Goal: Information Seeking & Learning: Learn about a topic

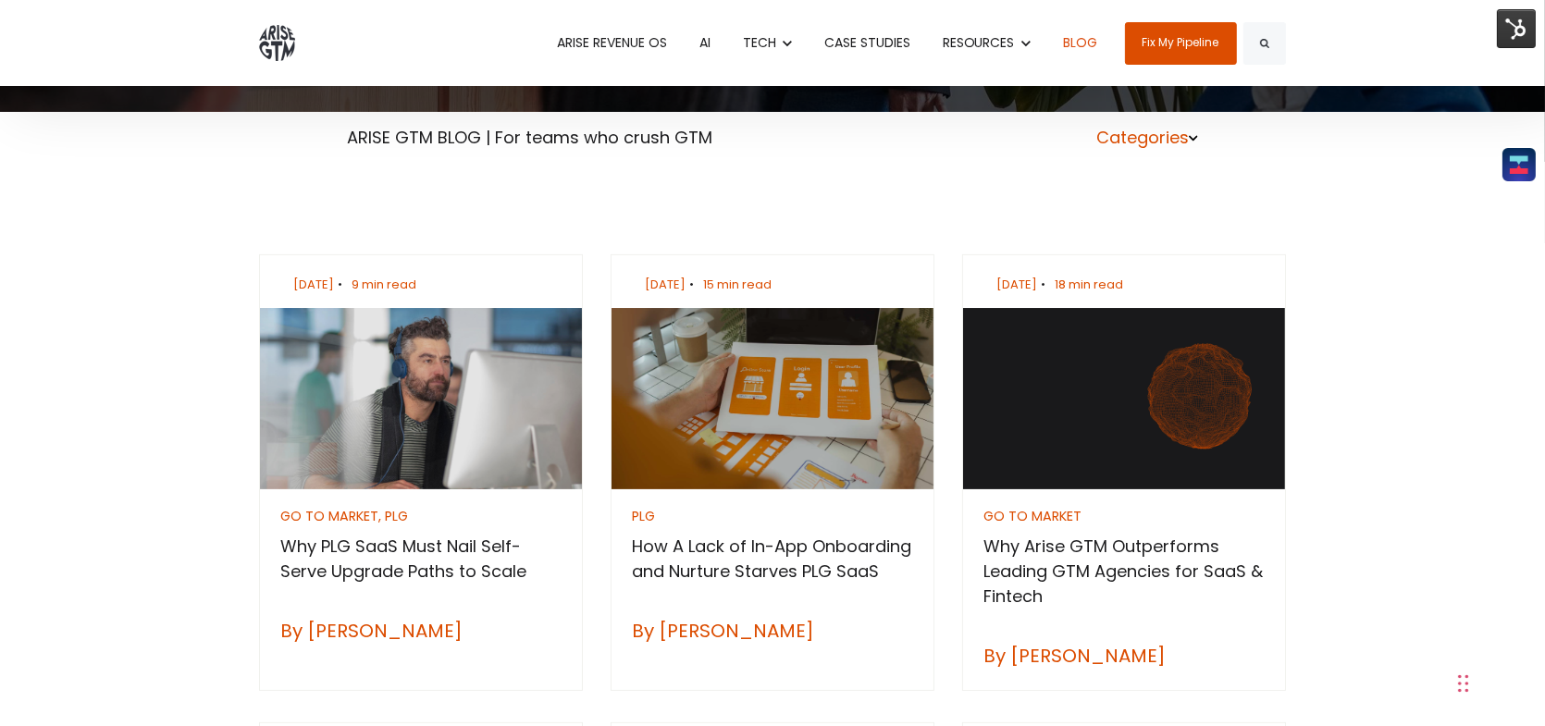
click at [1193, 133] on icon at bounding box center [1193, 138] width 9 height 10
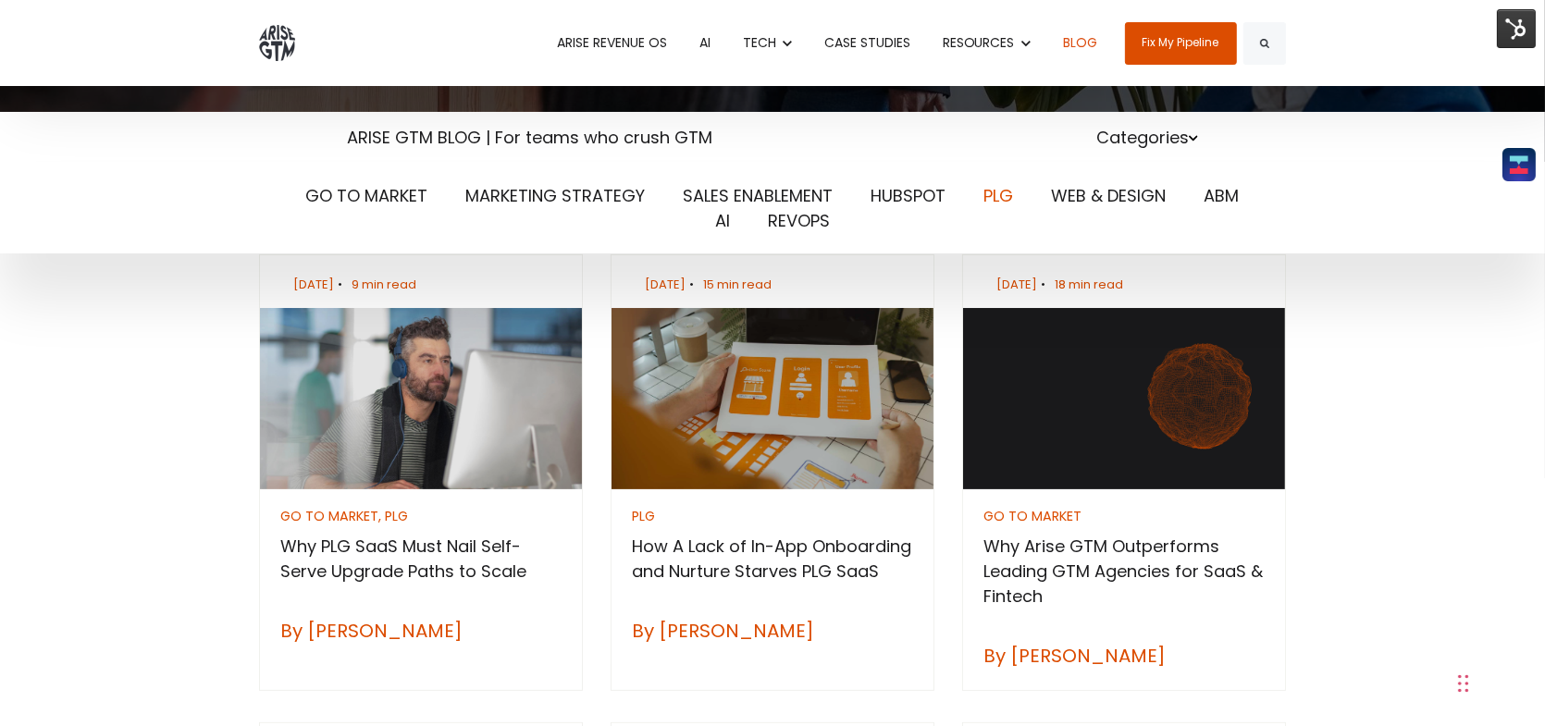
click at [1006, 193] on link "PLG" at bounding box center [999, 195] width 30 height 23
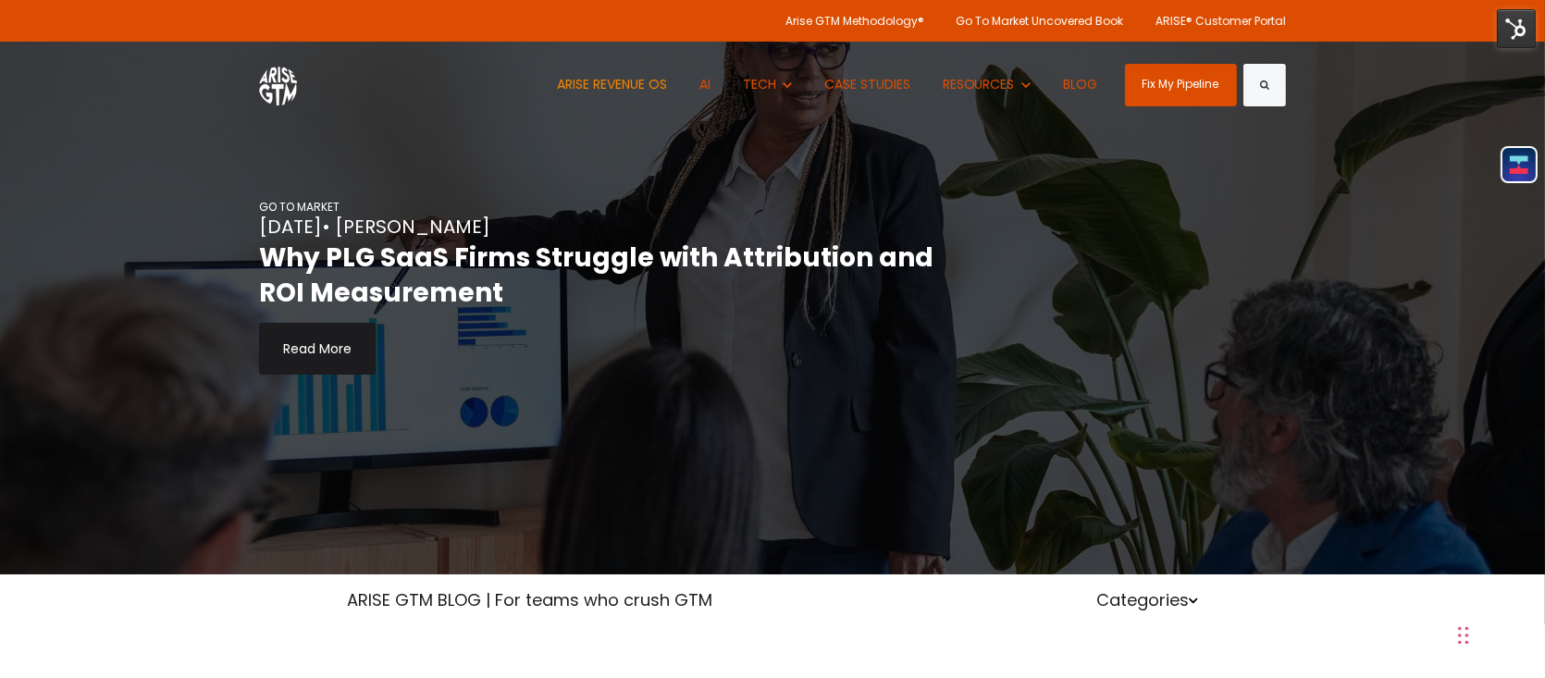
click at [635, 90] on link "ARISE REVENUE OS" at bounding box center [612, 85] width 138 height 86
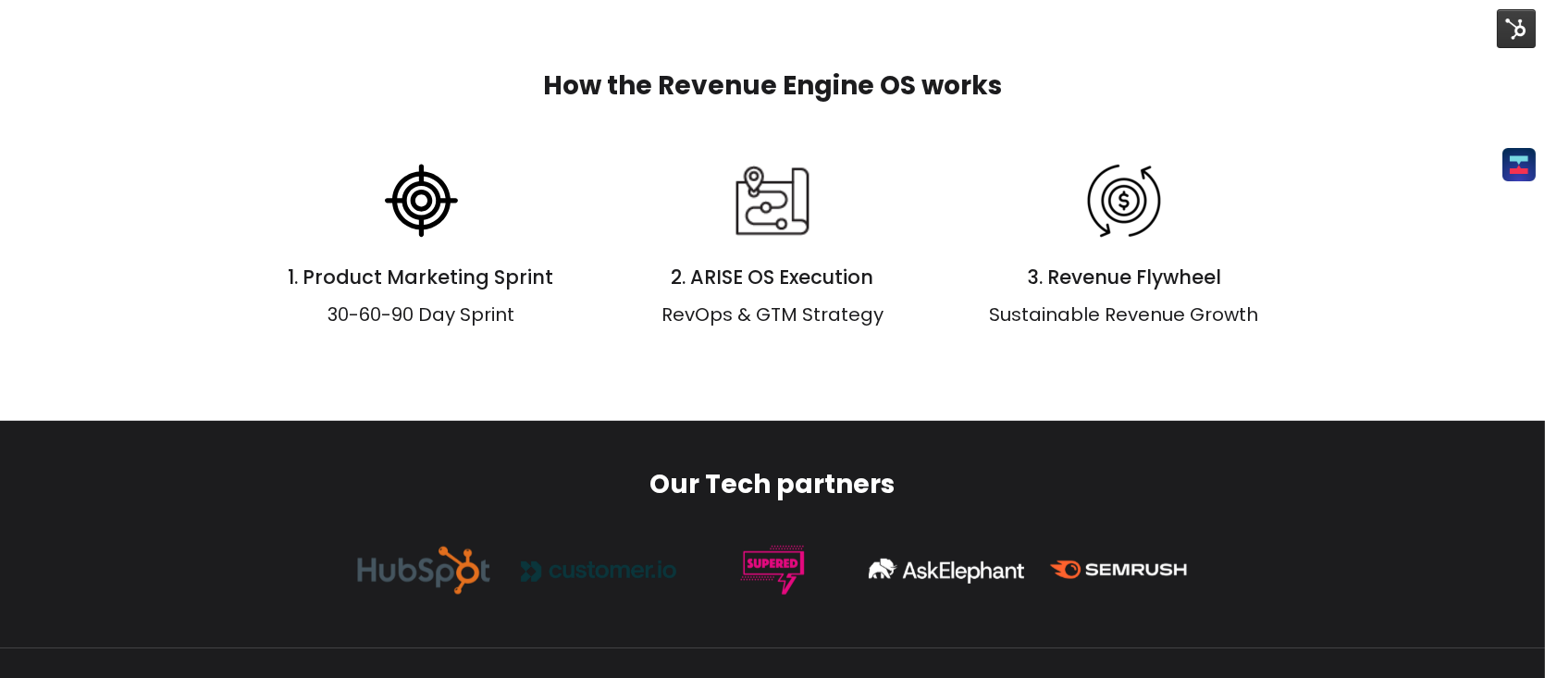
scroll to position [1385, 0]
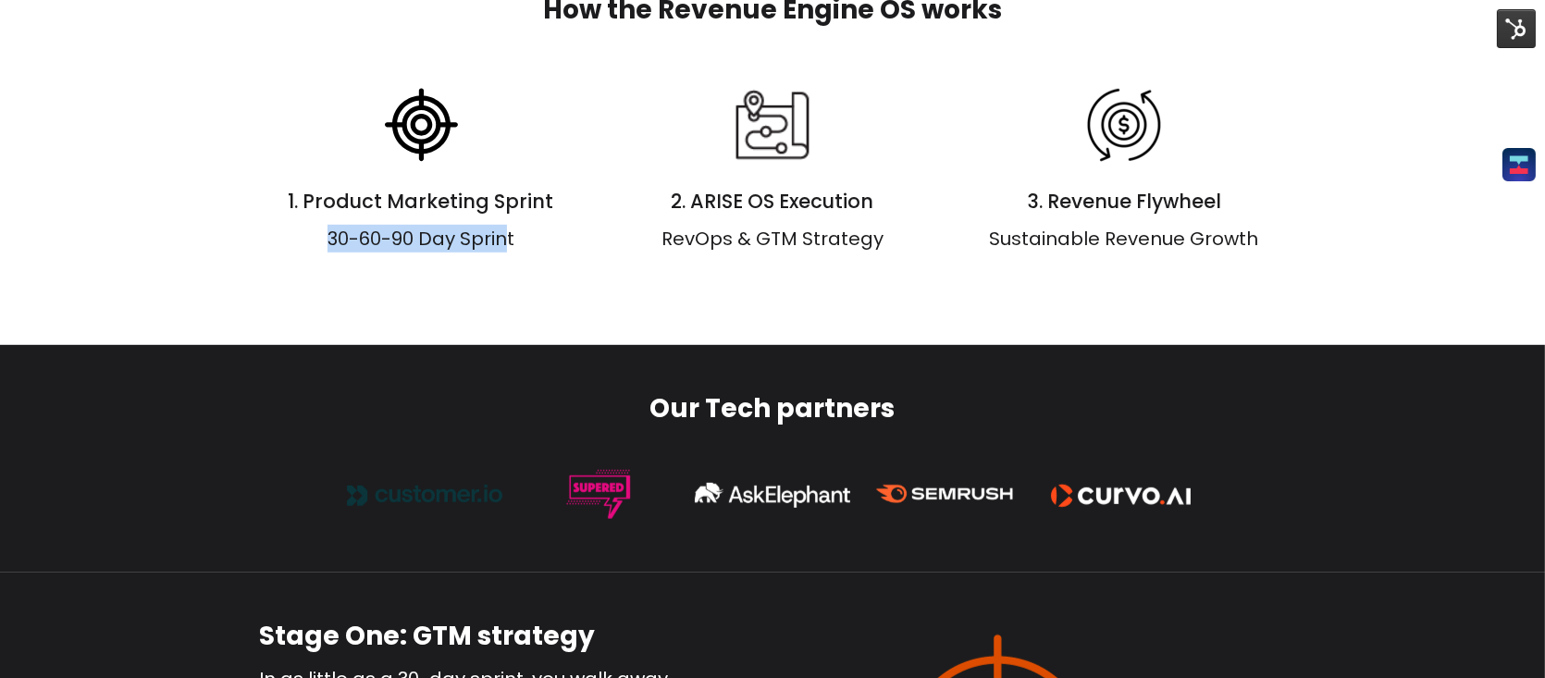
drag, startPoint x: 326, startPoint y: 239, endPoint x: 510, endPoint y: 240, distance: 183.1
click at [510, 240] on span "30-60-90 Day Sprint" at bounding box center [420, 239] width 187 height 26
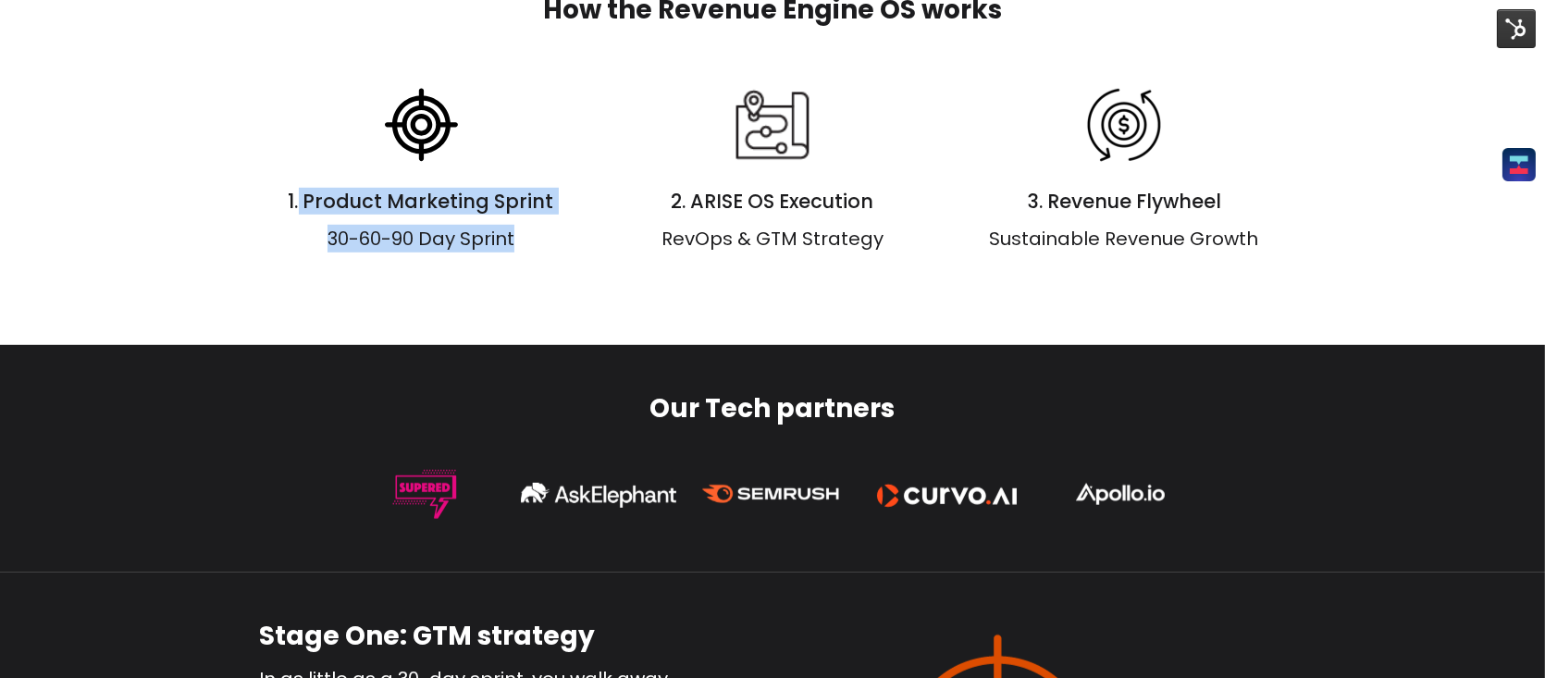
drag, startPoint x: 335, startPoint y: 190, endPoint x: 572, endPoint y: 246, distance: 243.4
click at [572, 246] on div "1. Product Marketing Sprint 30-60-90 Day Sprint" at bounding box center [421, 169] width 324 height 166
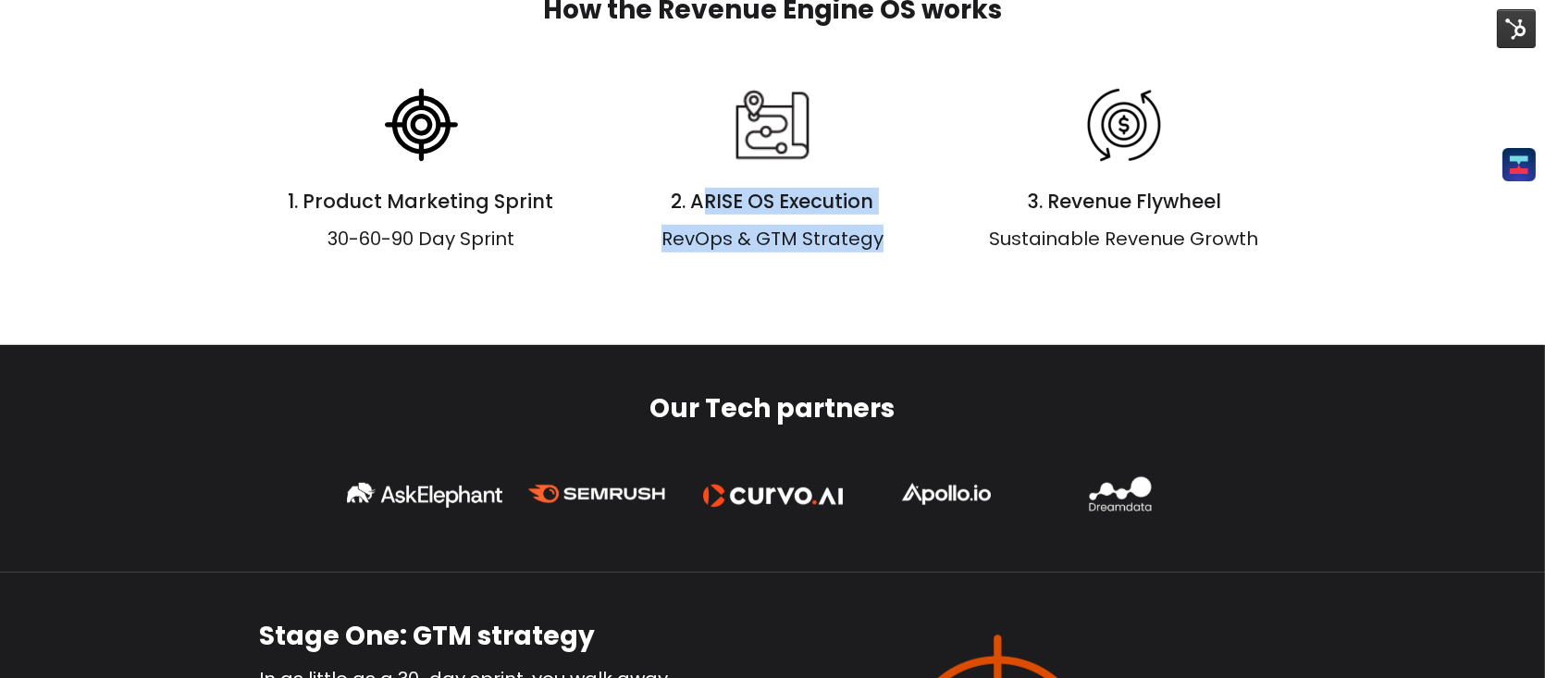
drag, startPoint x: 687, startPoint y: 204, endPoint x: 893, endPoint y: 254, distance: 211.3
click at [893, 254] on div "How the Revenue Engine OS works 1. Product Marketing Sprint 30-60-90 Day Sprint…" at bounding box center [772, 122] width 1545 height 445
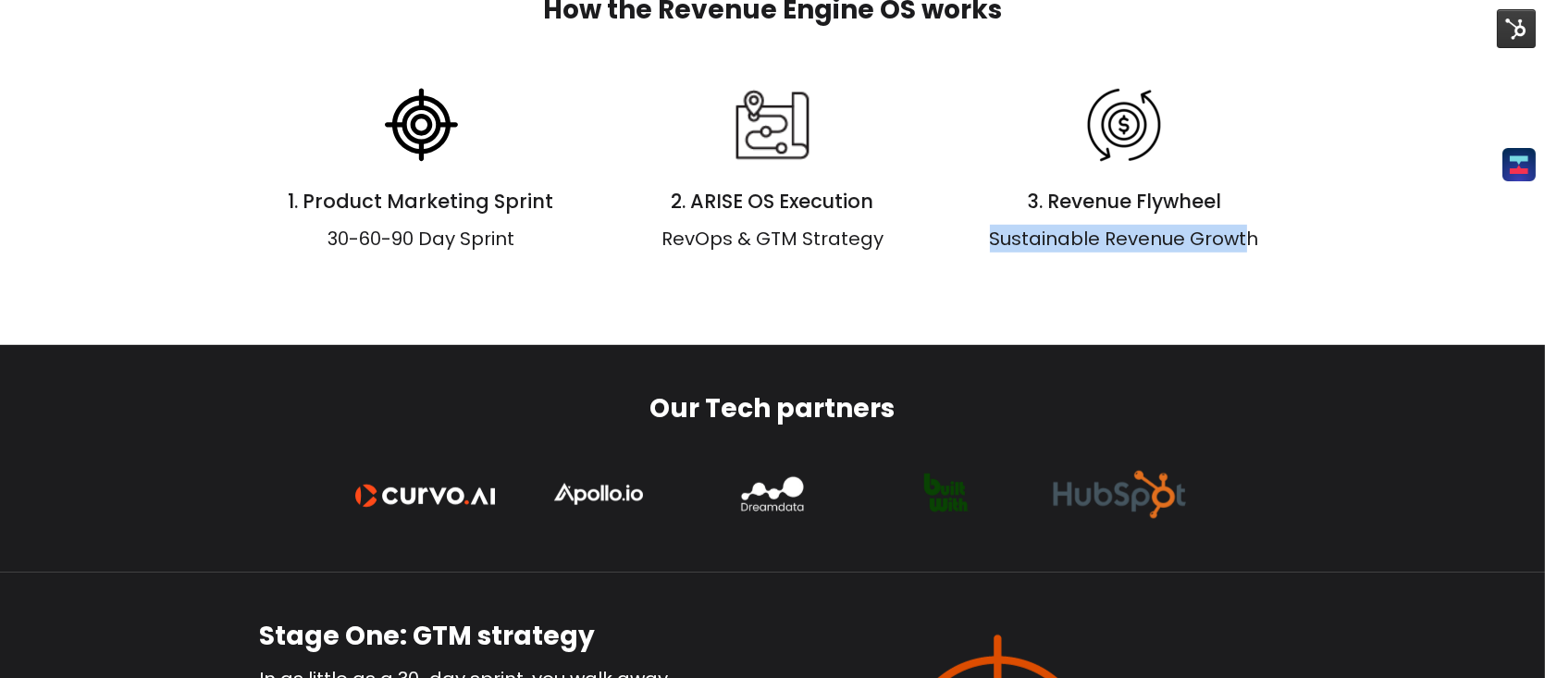
drag, startPoint x: 980, startPoint y: 249, endPoint x: 1250, endPoint y: 223, distance: 270.4
click at [1250, 225] on p "Sustainable Revenue Growth" at bounding box center [1124, 239] width 324 height 28
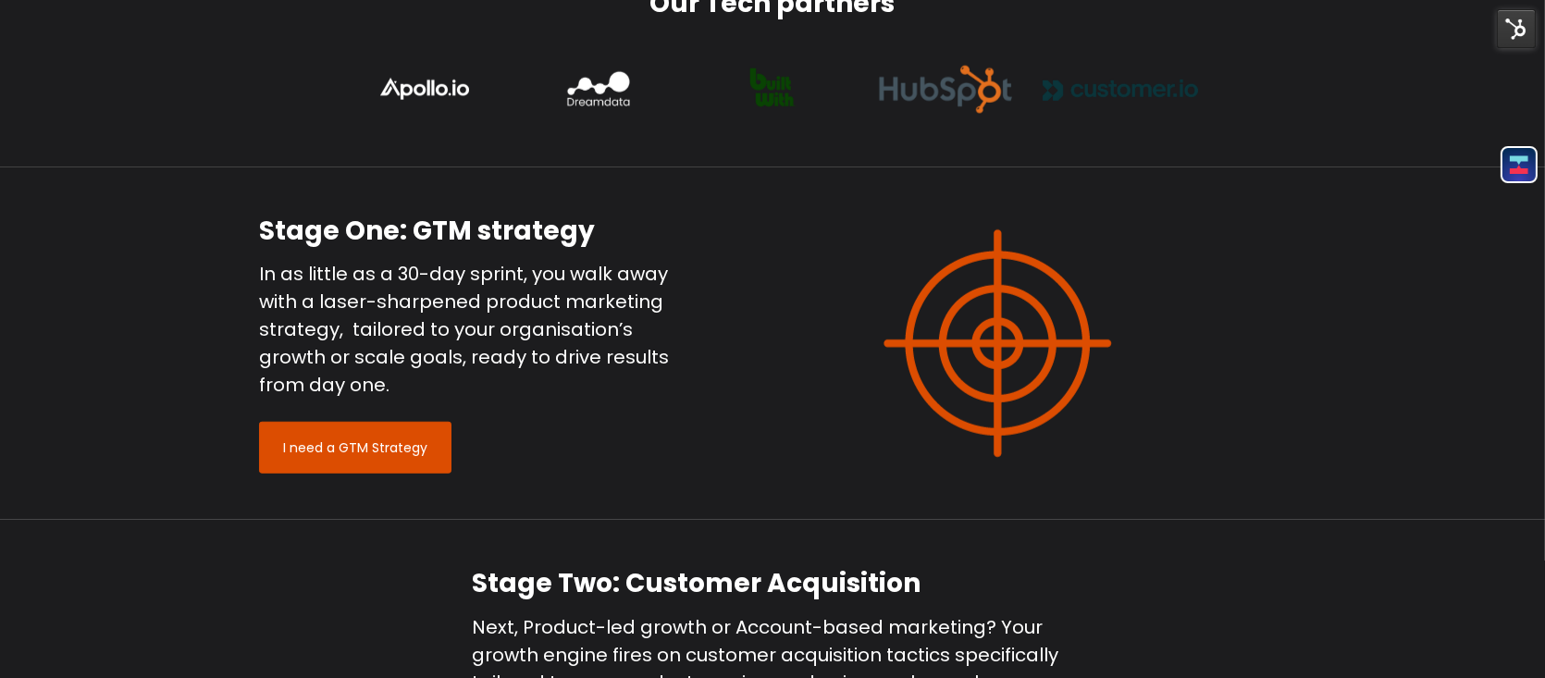
scroll to position [1847, 0]
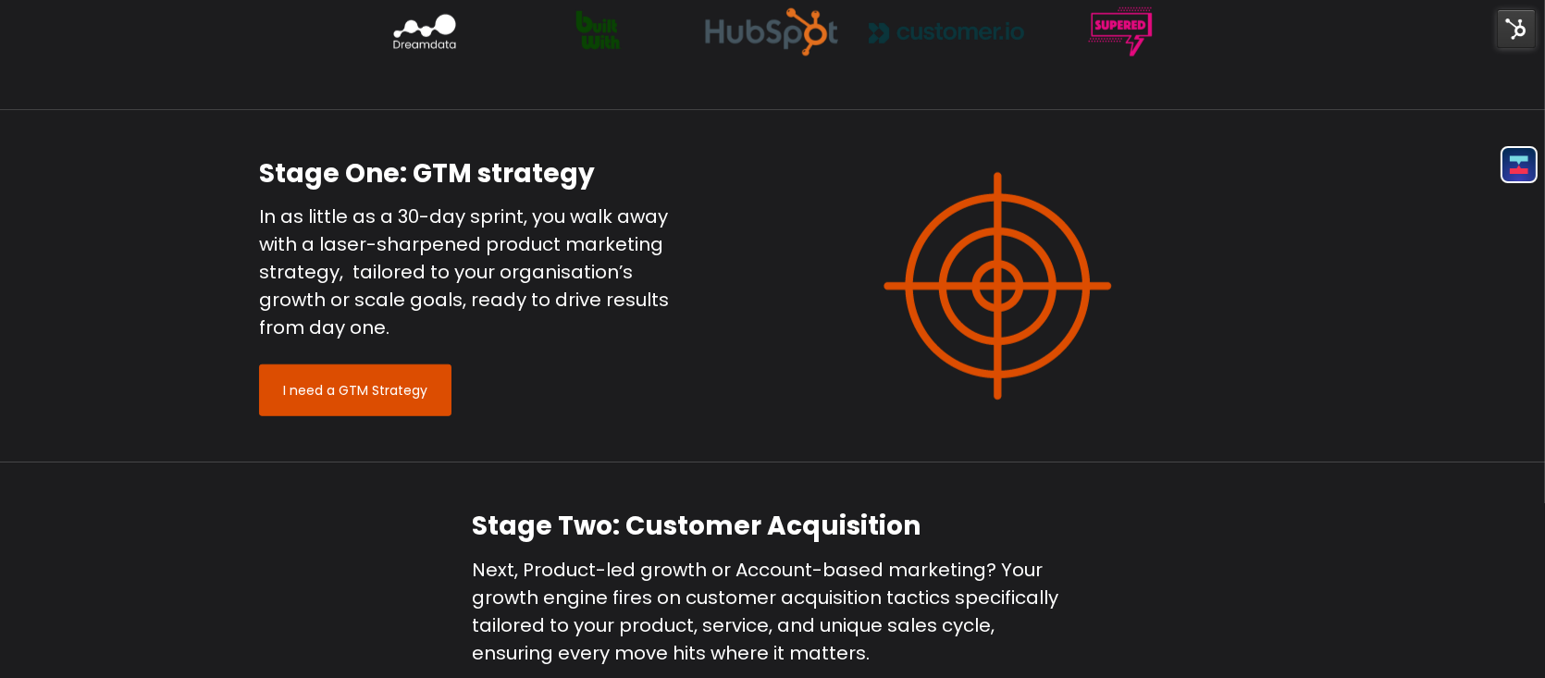
drag, startPoint x: 409, startPoint y: 172, endPoint x: 576, endPoint y: 164, distance: 167.6
click at [576, 164] on h2 "Stage One: GTM strategy" at bounding box center [465, 173] width 412 height 35
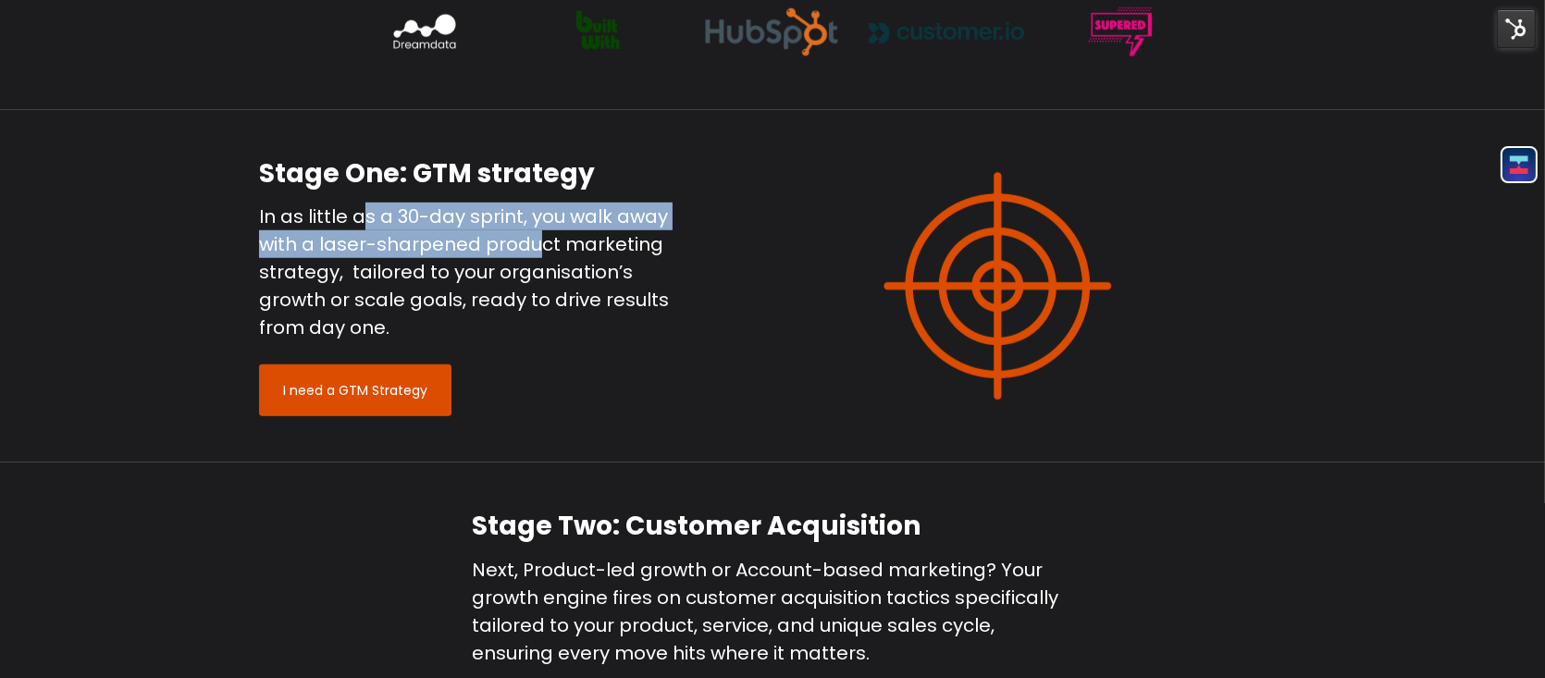
drag, startPoint x: 360, startPoint y: 210, endPoint x: 535, endPoint y: 247, distance: 178.7
click at [535, 247] on p "In as little as a 30-day sprint, you walk away with a laser-sharpened product m…" at bounding box center [465, 272] width 412 height 139
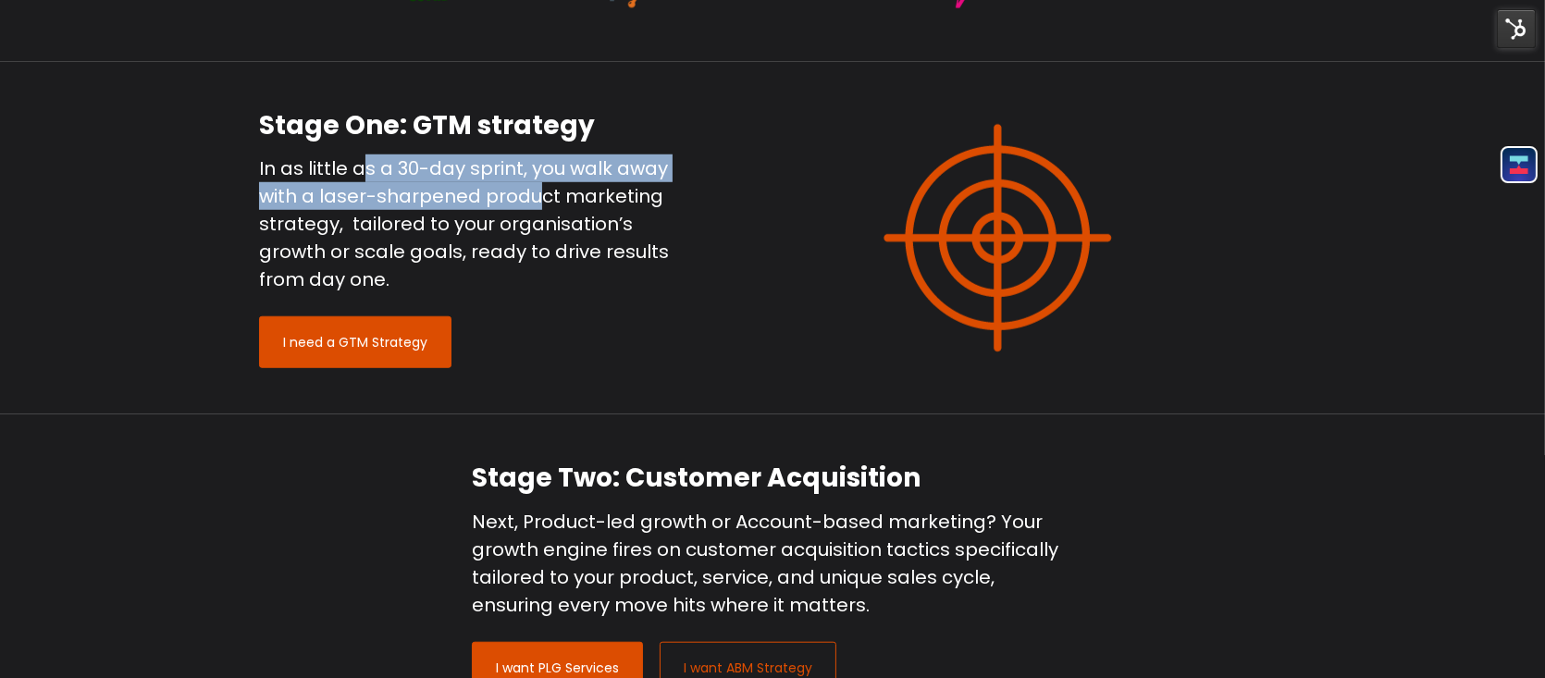
scroll to position [1940, 0]
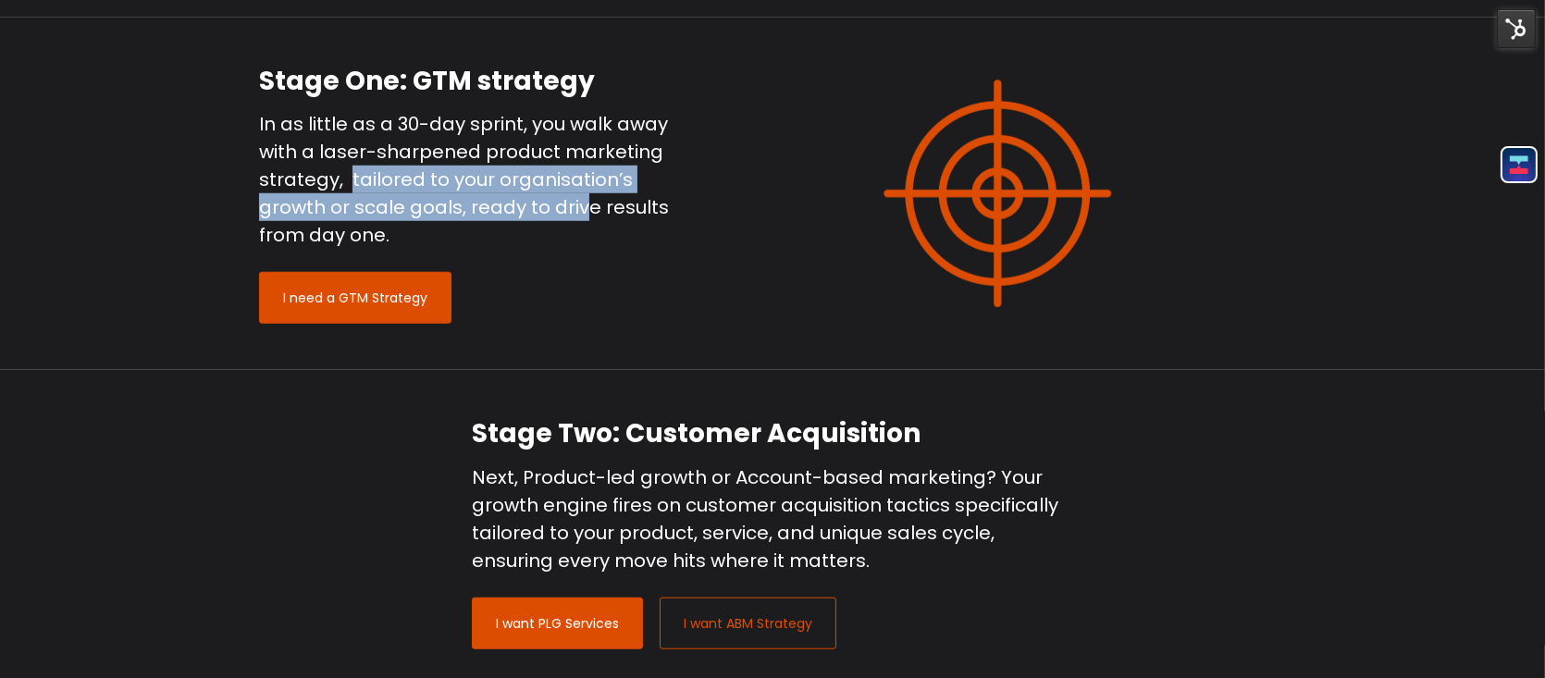
drag, startPoint x: 351, startPoint y: 187, endPoint x: 585, endPoint y: 214, distance: 235.5
click at [585, 214] on p "In as little as a 30-day sprint, you walk away with a laser-sharpened product m…" at bounding box center [465, 179] width 412 height 139
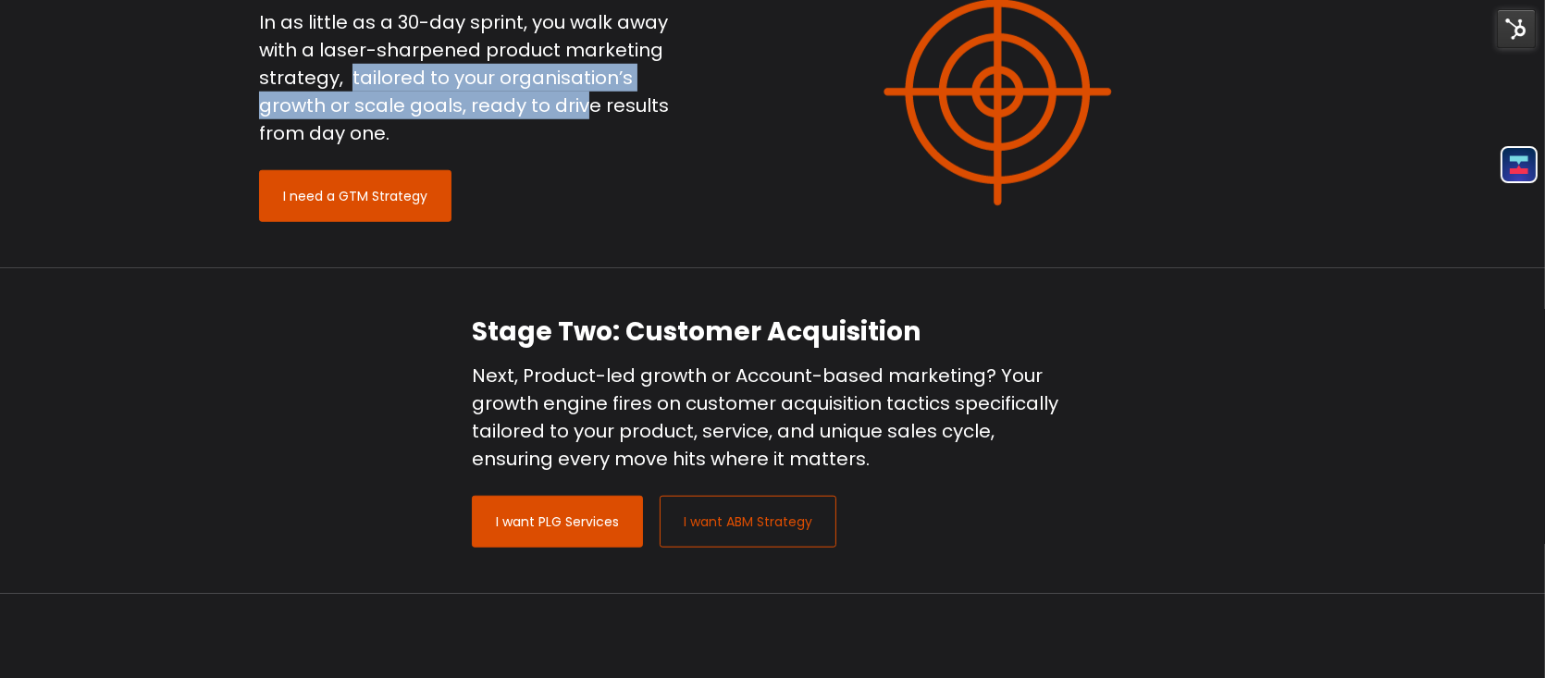
scroll to position [2125, 0]
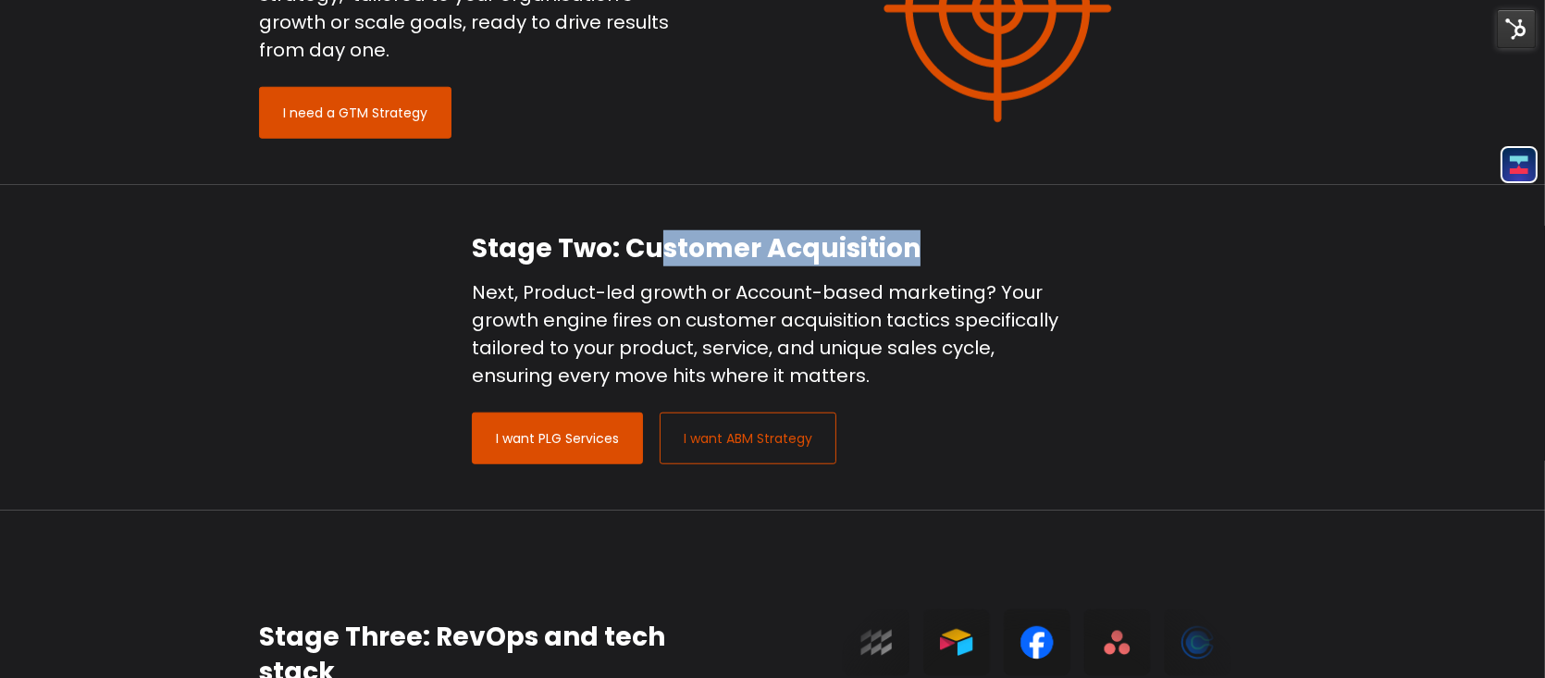
drag, startPoint x: 625, startPoint y: 256, endPoint x: 883, endPoint y: 252, distance: 258.1
click at [883, 252] on h2 "Stage Two: Customer Acquisition" at bounding box center [772, 248] width 601 height 35
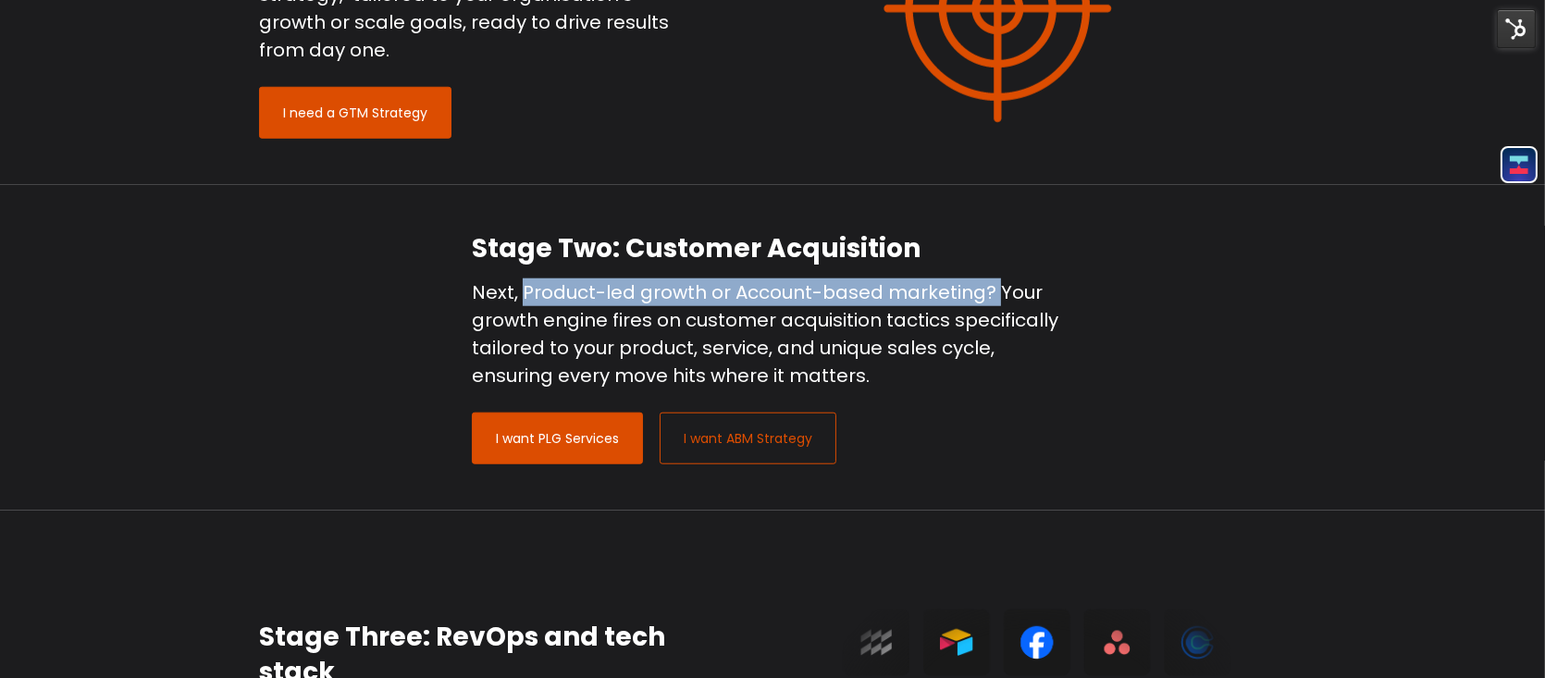
drag, startPoint x: 520, startPoint y: 296, endPoint x: 995, endPoint y: 277, distance: 475.8
click at [995, 278] on p "Next, Product-led growth or Account-based marketing? Your growth engine fires o…" at bounding box center [772, 333] width 601 height 111
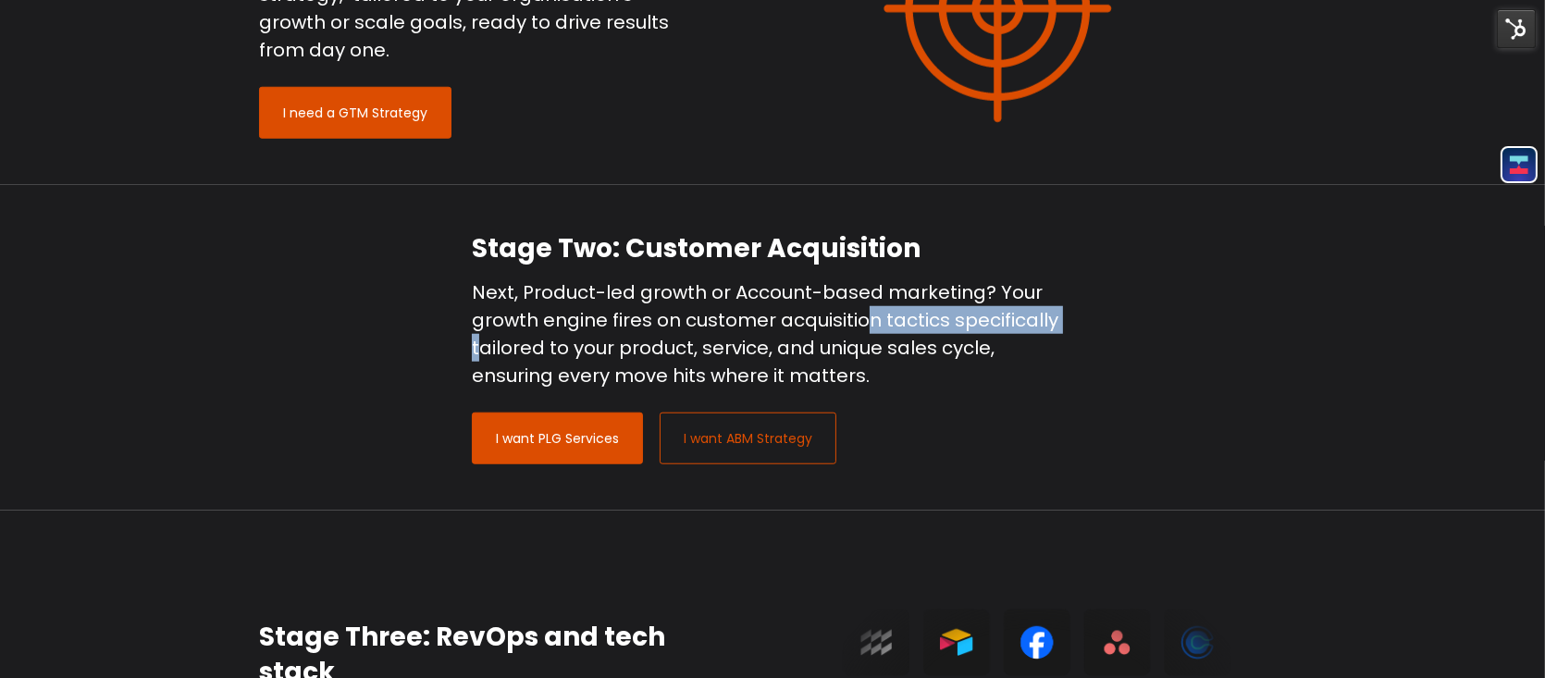
drag, startPoint x: 479, startPoint y: 339, endPoint x: 867, endPoint y: 329, distance: 387.7
click at [867, 329] on p "Next, Product-led growth or Account-based marketing? Your growth engine fires o…" at bounding box center [772, 333] width 601 height 111
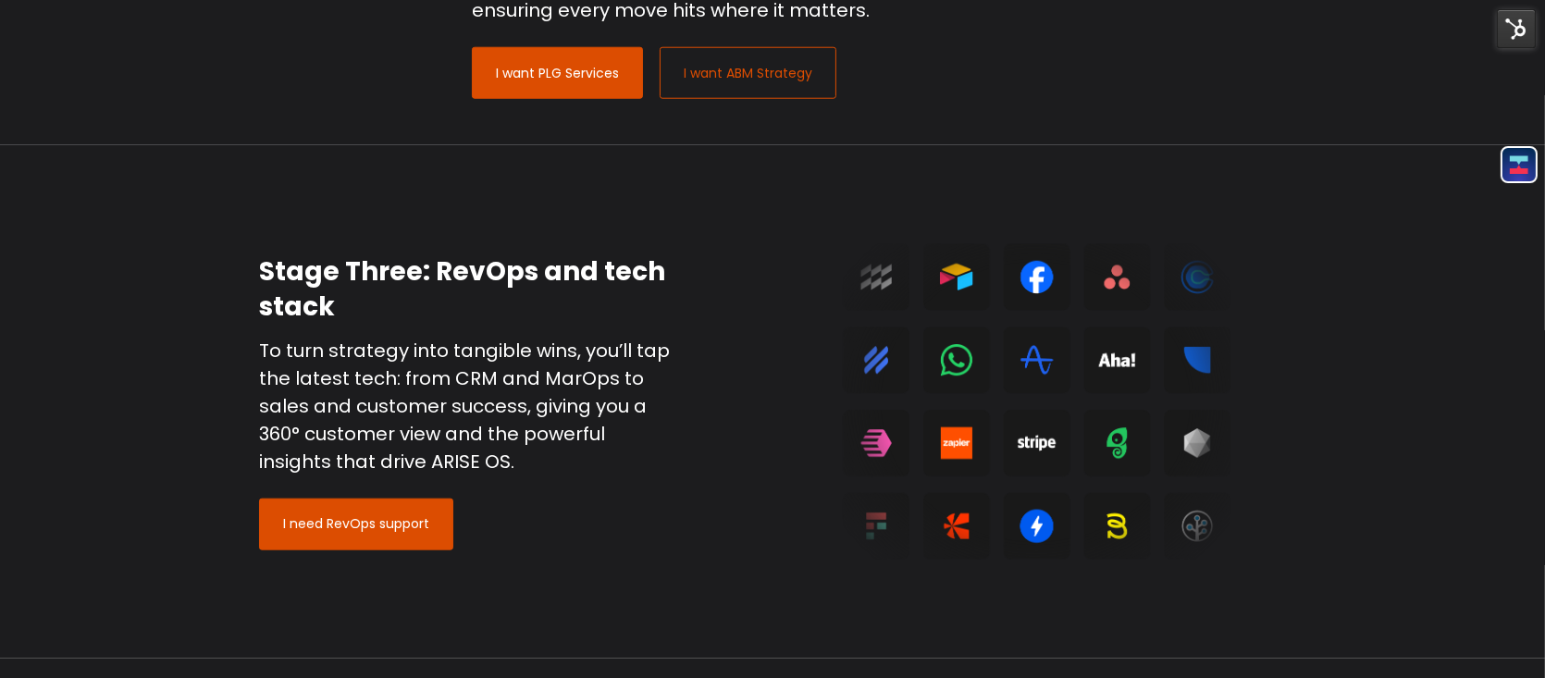
scroll to position [2494, 0]
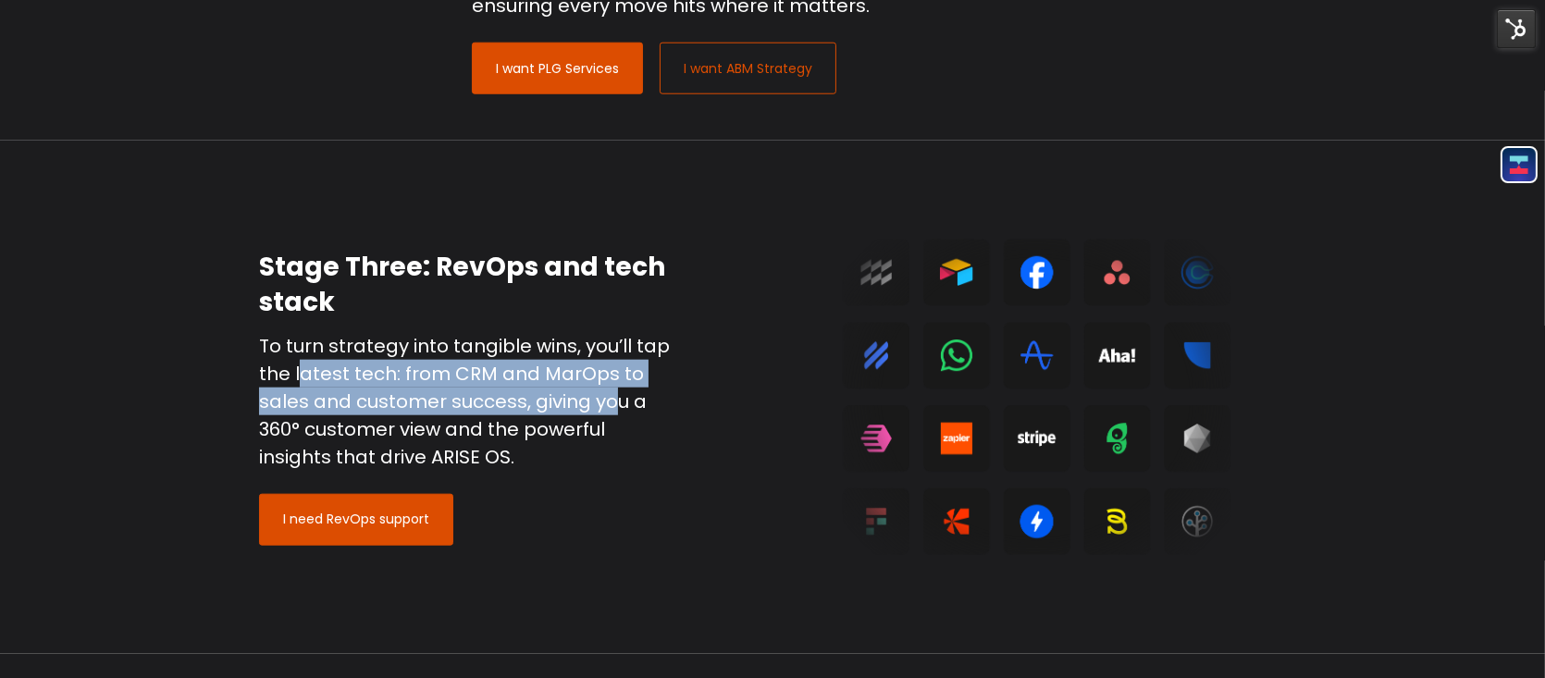
drag, startPoint x: 303, startPoint y: 365, endPoint x: 626, endPoint y: 399, distance: 324.5
click at [611, 399] on p "To turn strategy into tangible wins, you’ll tap the latest tech: from CRM and M…" at bounding box center [465, 401] width 412 height 139
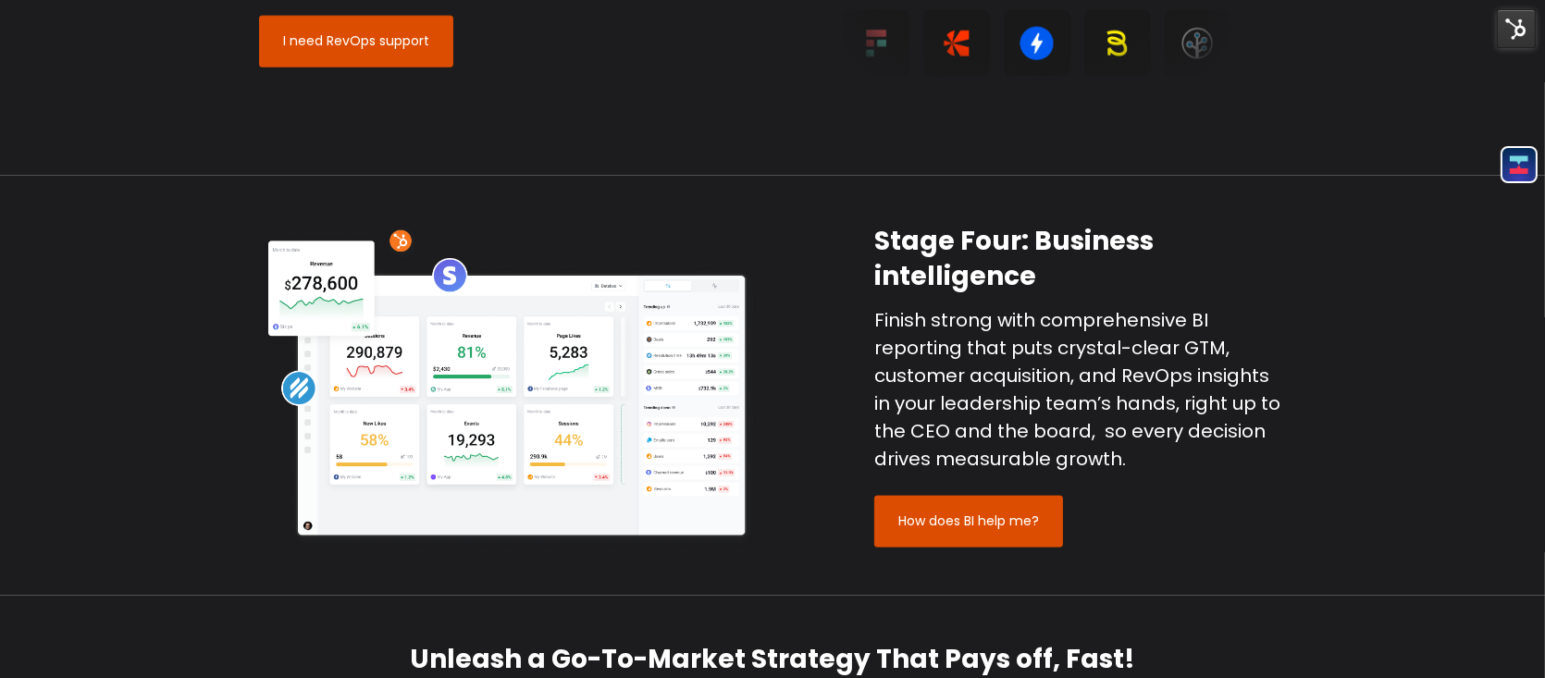
scroll to position [3049, 0]
